Goal: Transaction & Acquisition: Download file/media

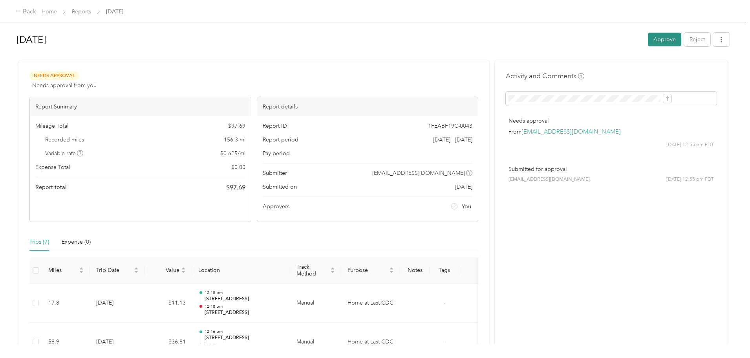
click at [648, 35] on button "Approve" at bounding box center [664, 40] width 33 height 14
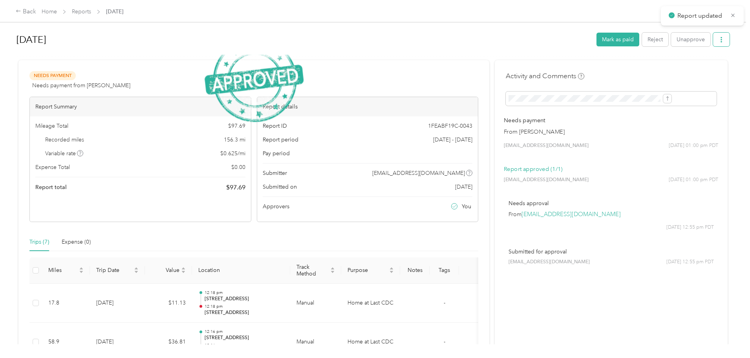
click at [718, 40] on icon "button" at bounding box center [720, 39] width 5 height 5
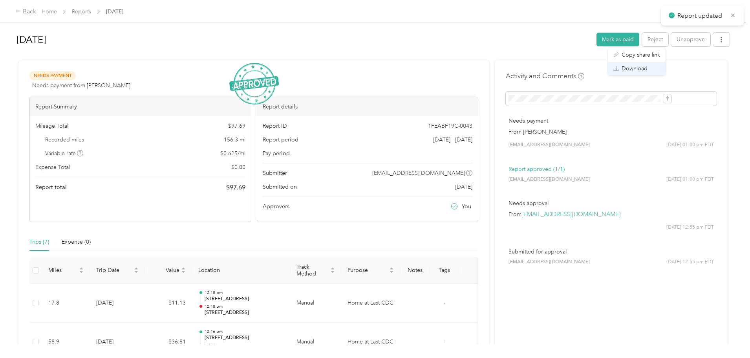
click at [640, 68] on span "Download" at bounding box center [634, 68] width 26 height 8
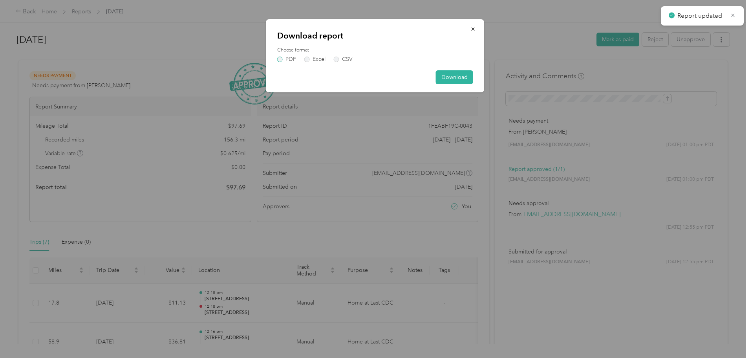
click at [278, 58] on label "PDF" at bounding box center [286, 59] width 19 height 5
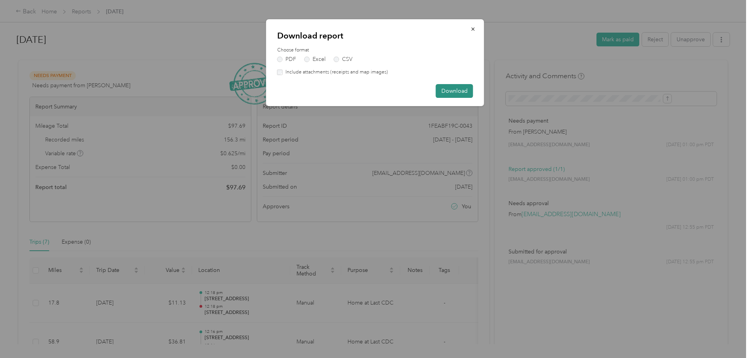
click at [447, 91] on button "Download" at bounding box center [454, 91] width 37 height 14
